Goal: Find specific page/section: Find specific page/section

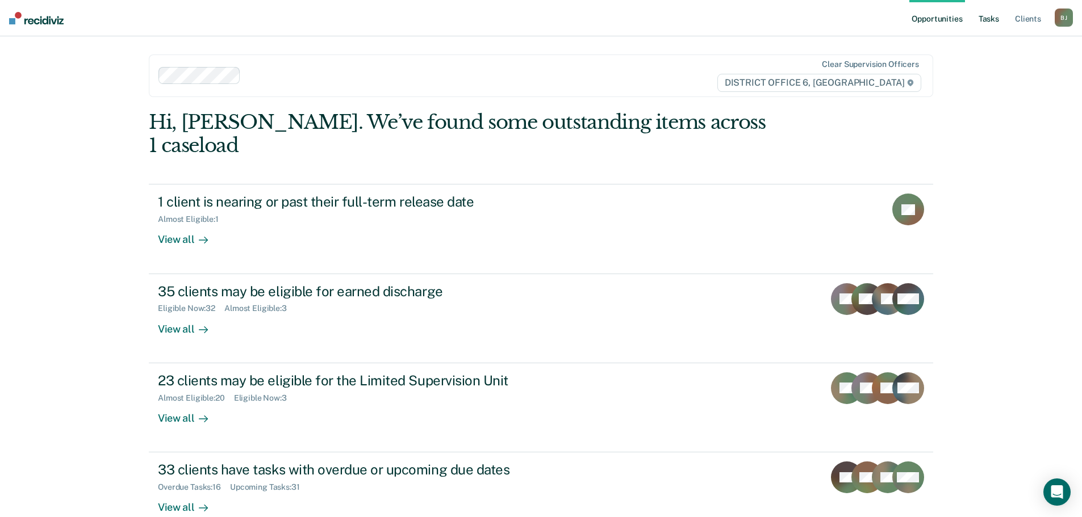
click at [994, 22] on link "Tasks" at bounding box center [988, 18] width 25 height 36
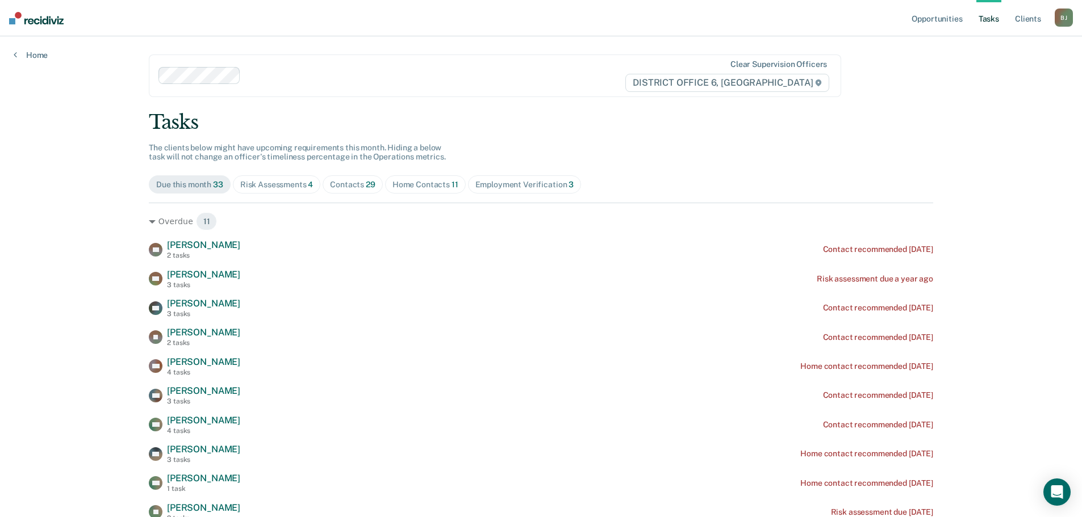
click at [270, 187] on div "Risk Assessments 4" at bounding box center [276, 185] width 73 height 10
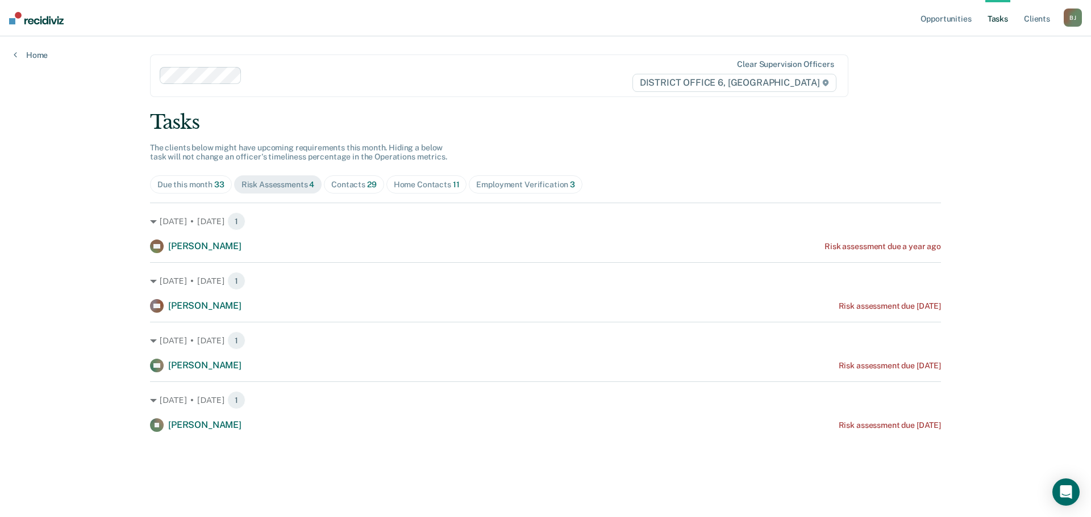
click at [453, 181] on span "11" at bounding box center [456, 184] width 7 height 9
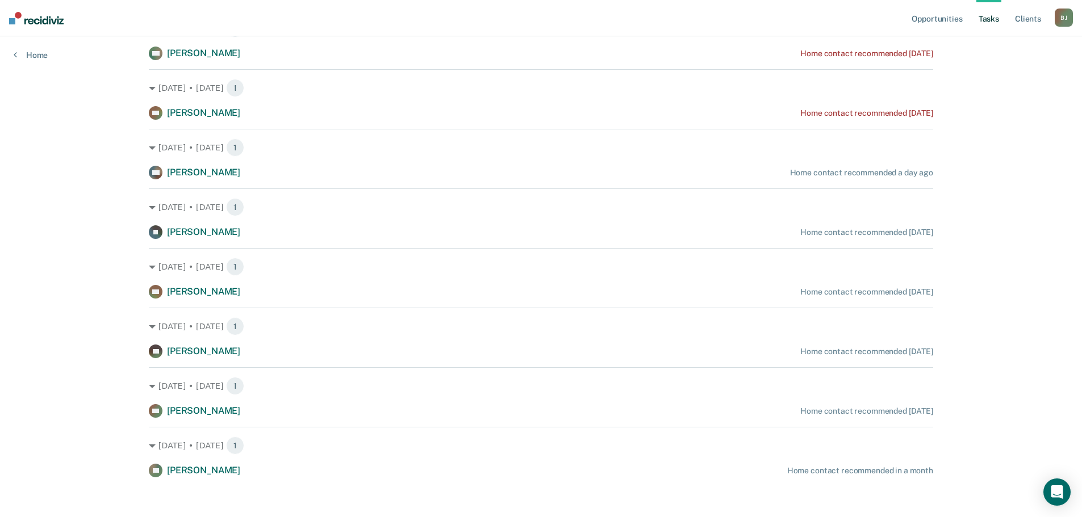
scroll to position [378, 0]
